Goal: Information Seeking & Learning: Understand process/instructions

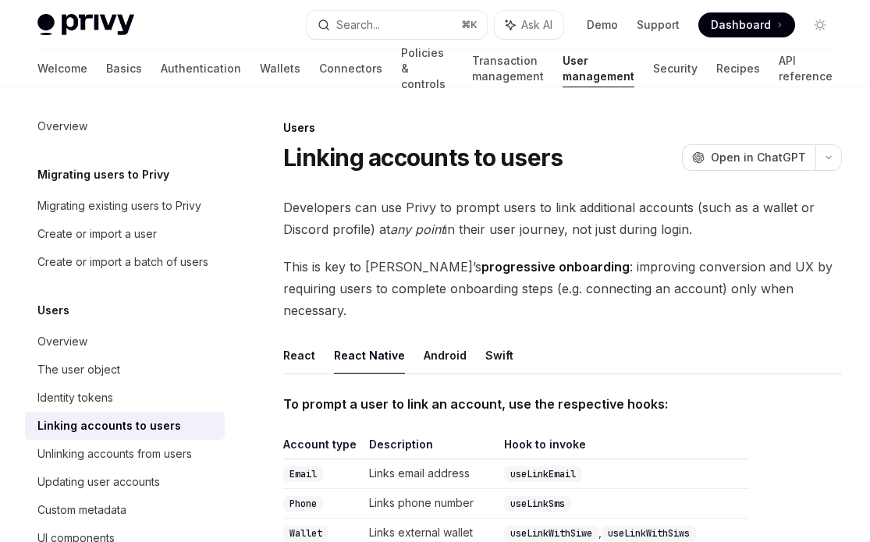
scroll to position [212, 0]
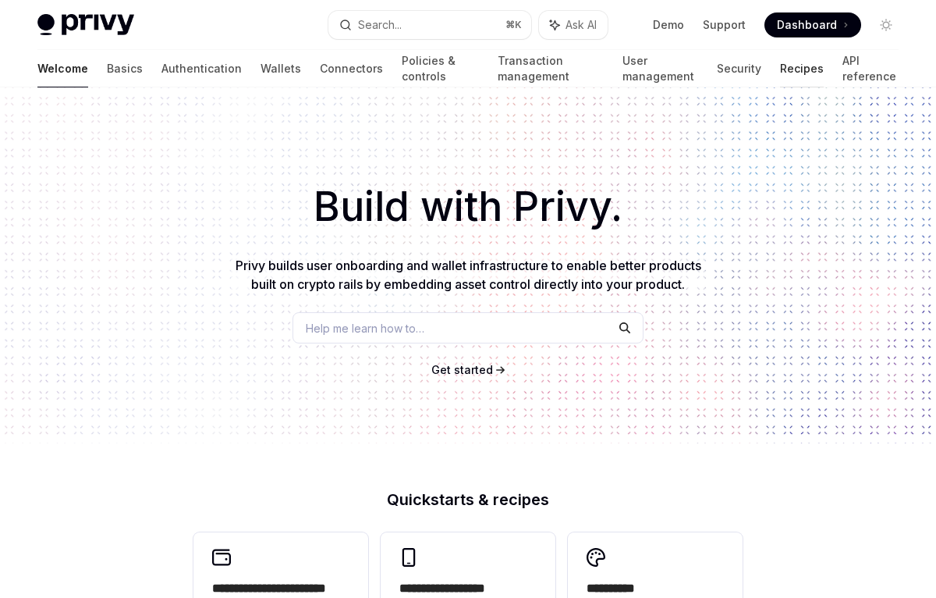
click at [786, 69] on link "Recipes" at bounding box center [802, 68] width 44 height 37
type textarea "*"
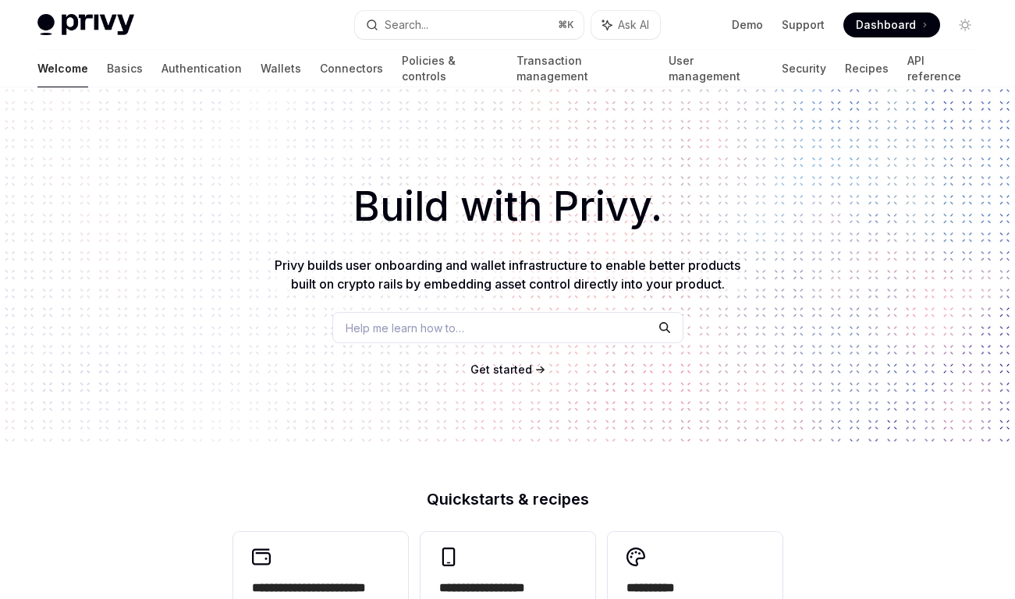
click at [435, 20] on button "Search... ⌘ K" at bounding box center [469, 25] width 229 height 28
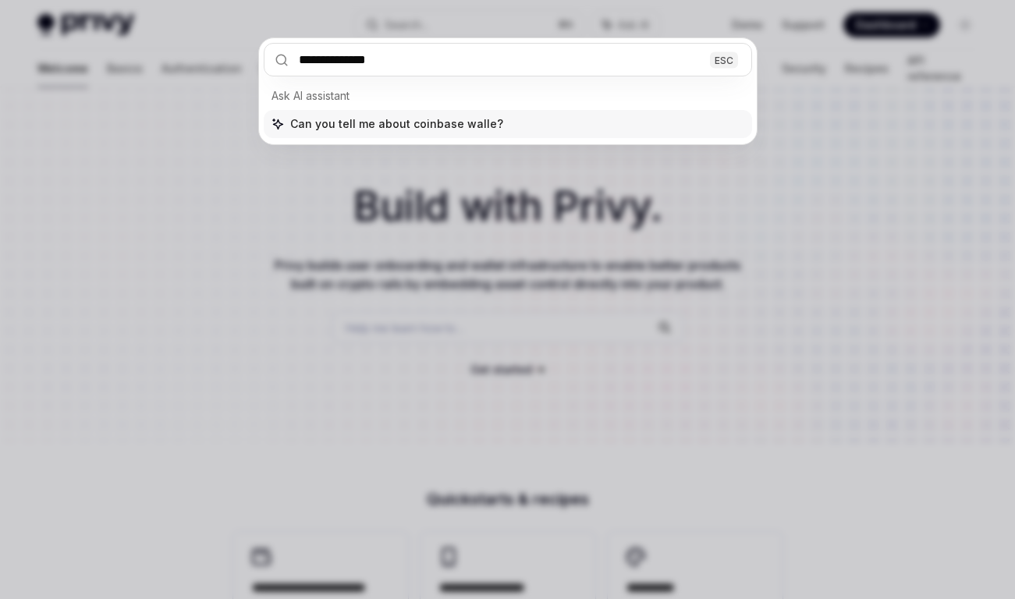
type input "**********"
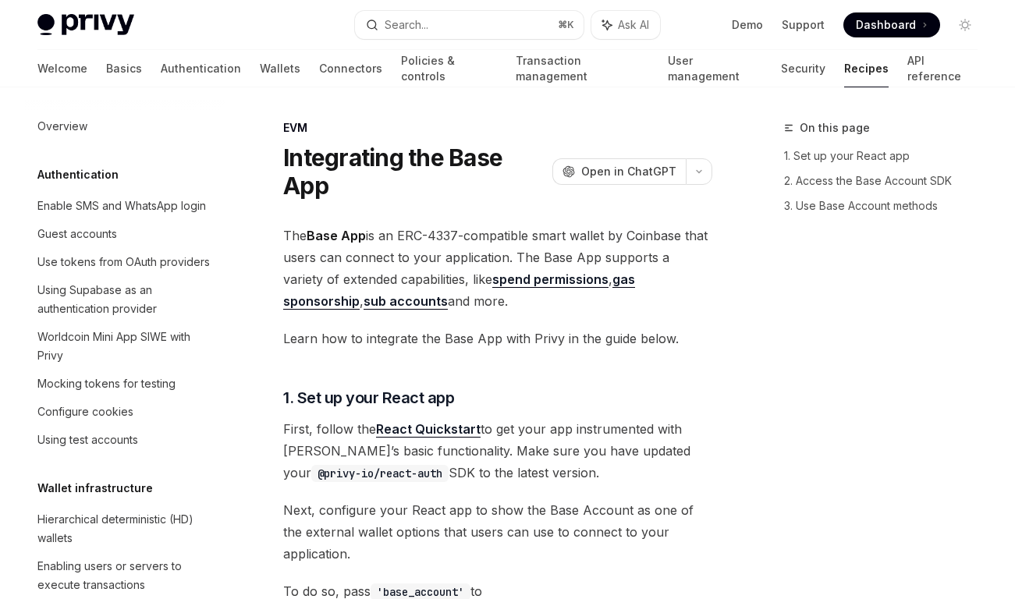
type textarea "*"
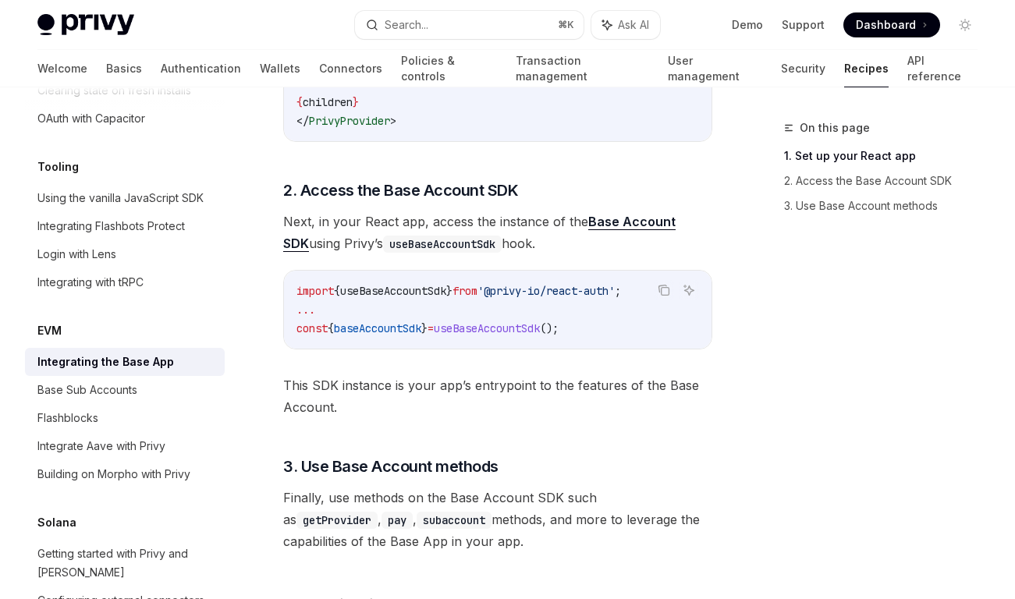
scroll to position [754, 0]
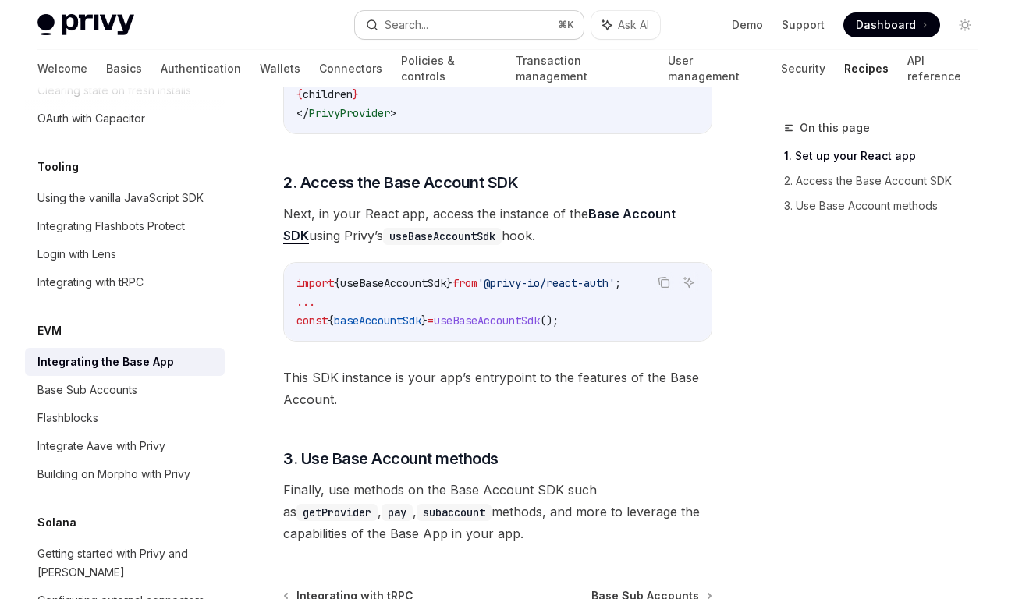
click at [414, 20] on div "Search..." at bounding box center [407, 25] width 44 height 19
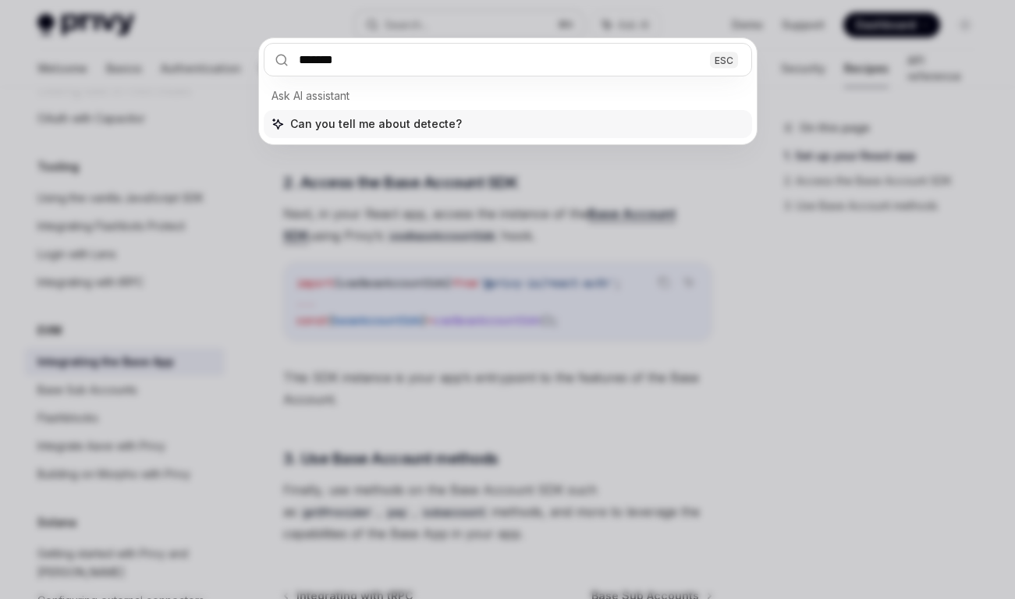
type input "********"
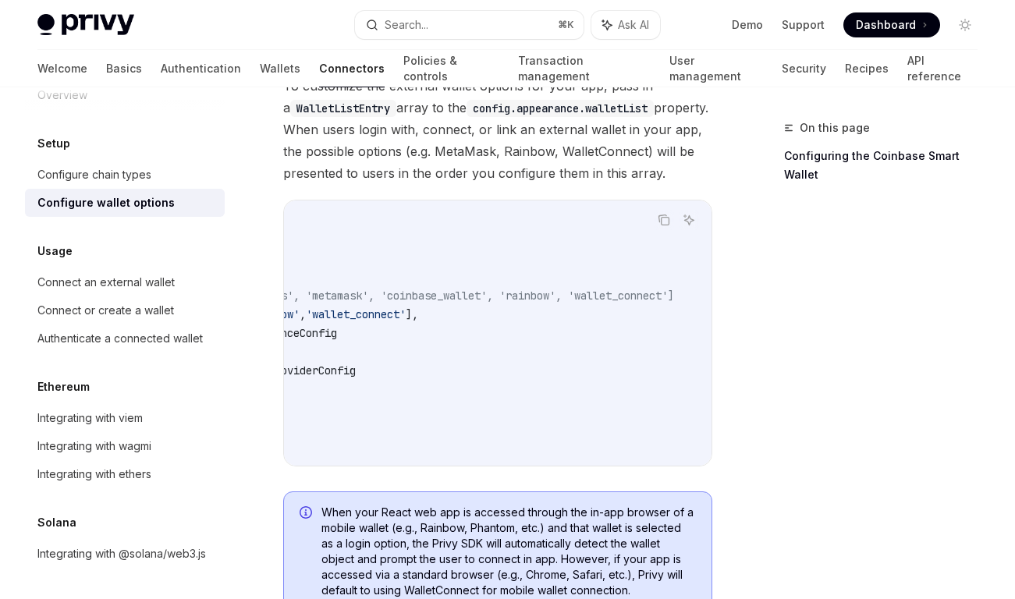
scroll to position [0, 265]
drag, startPoint x: 366, startPoint y: 266, endPoint x: 476, endPoint y: 262, distance: 110.1
click at [476, 289] on span "// Defaults ['detected_wallets', 'metamask', 'coinbase_wallet', 'rainbow', 'wal…" at bounding box center [387, 296] width 574 height 14
copy span "'coinbase_wallet'"
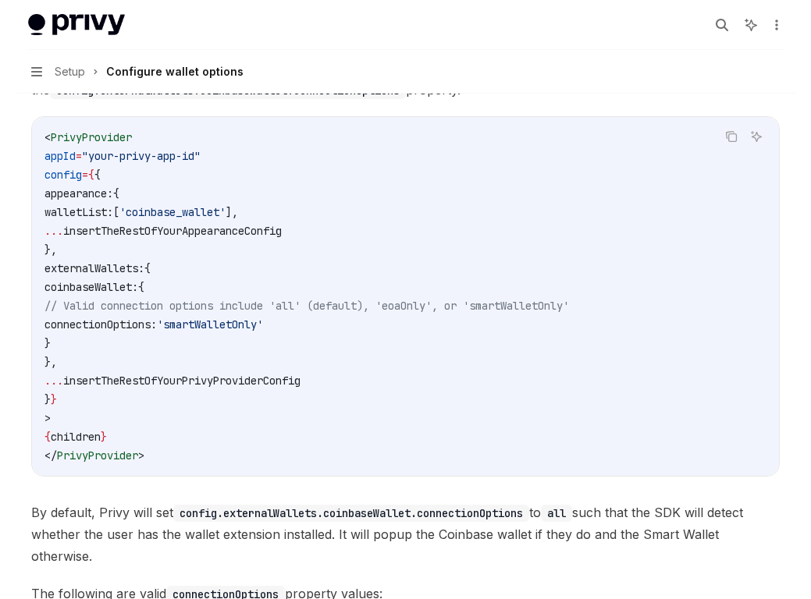
scroll to position [0, 0]
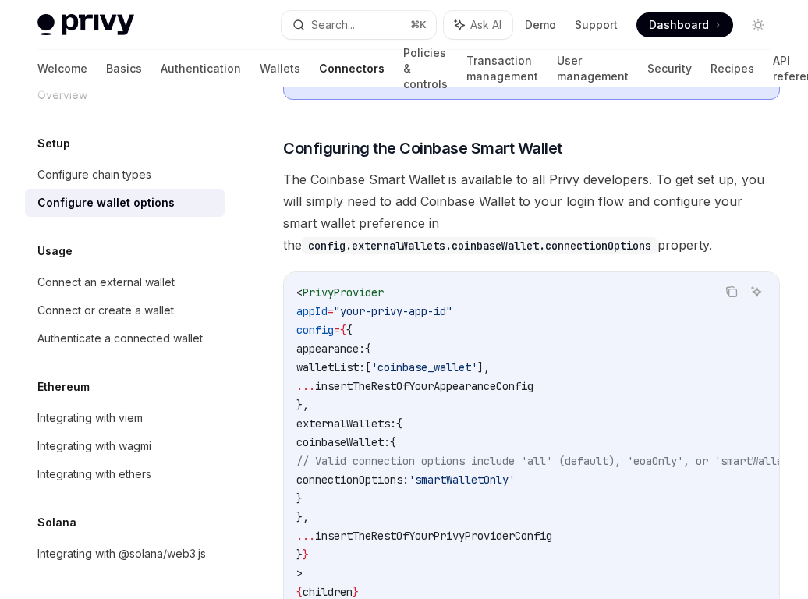
type textarea "*"
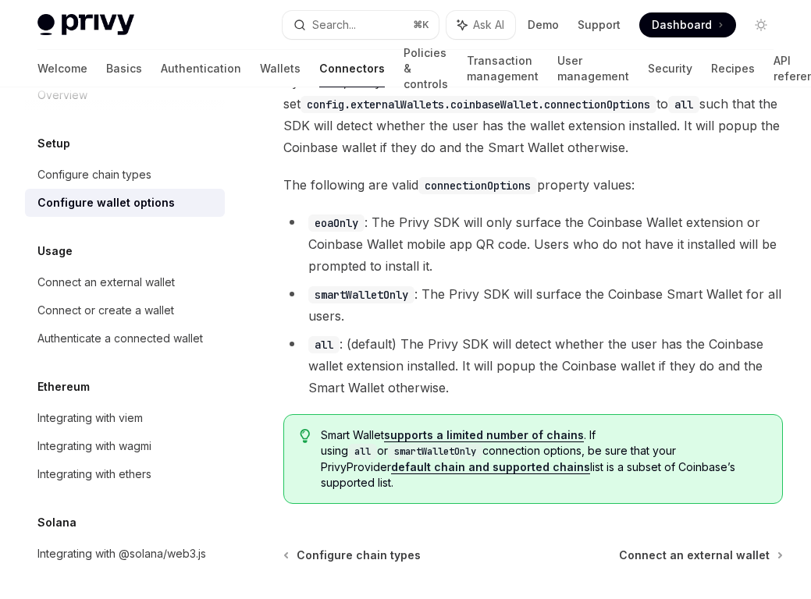
scroll to position [2327, 0]
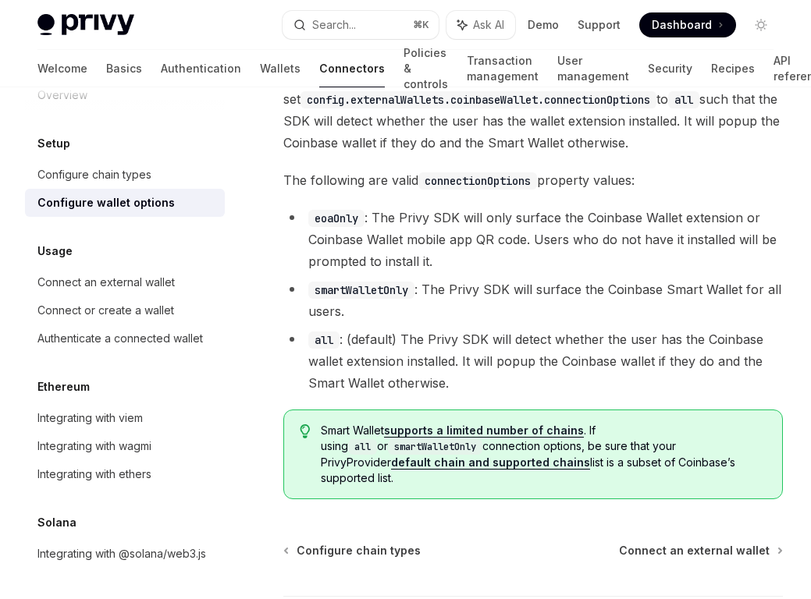
drag, startPoint x: 565, startPoint y: 325, endPoint x: 505, endPoint y: 325, distance: 60.1
click at [505, 322] on li "smartWalletOnly : The Privy SDK will surface the Coinbase Smart Wallet for all …" at bounding box center [532, 301] width 499 height 44
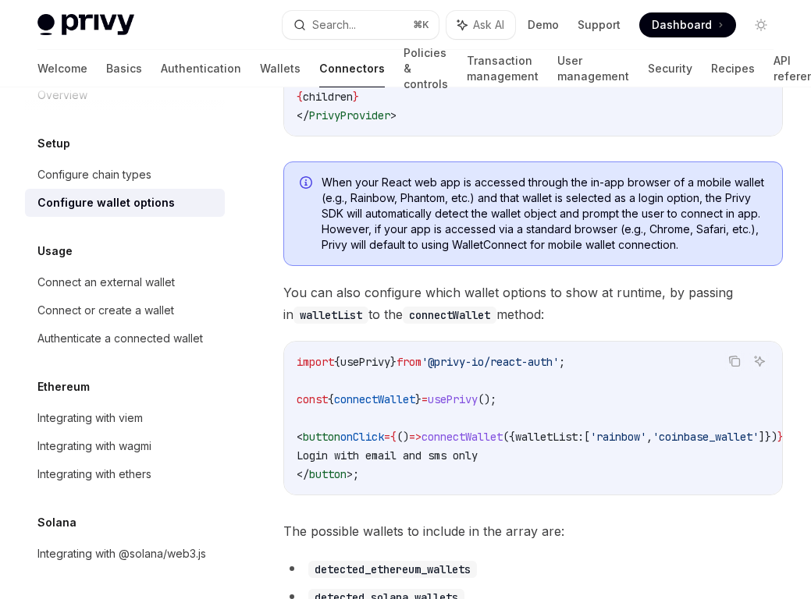
scroll to position [635, 0]
